Goal: Task Accomplishment & Management: Complete application form

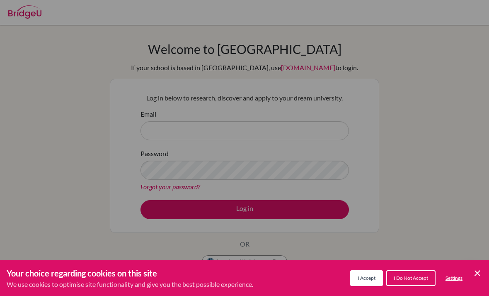
click at [482, 272] on icon "Cookie Control Close Icon" at bounding box center [478, 273] width 10 height 10
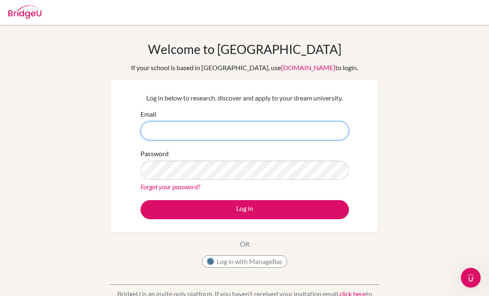
click at [322, 134] on input "Email" at bounding box center [245, 130] width 209 height 19
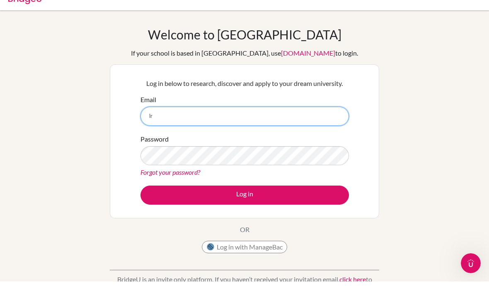
type input "l"
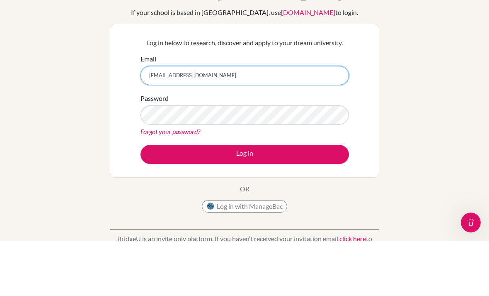
type input "[EMAIL_ADDRESS][DOMAIN_NAME]"
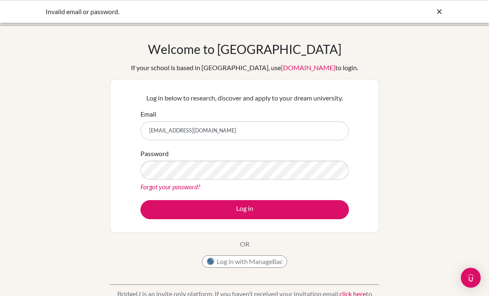
click at [301, 67] on link "[DOMAIN_NAME]" at bounding box center [308, 67] width 54 height 8
click at [438, 13] on icon at bounding box center [439, 11] width 8 height 8
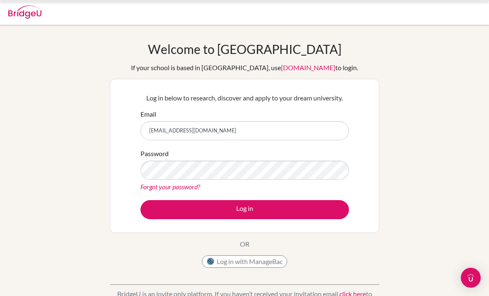
click at [301, 70] on link "[DOMAIN_NAME]" at bounding box center [308, 67] width 54 height 8
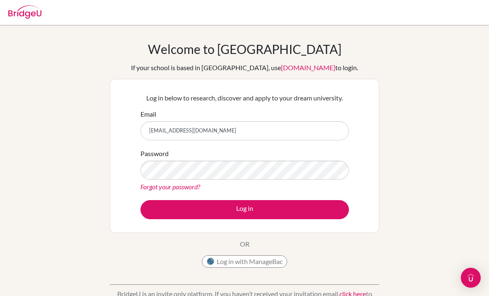
click at [304, 70] on link "[DOMAIN_NAME]" at bounding box center [308, 67] width 54 height 8
